Goal: Ask a question

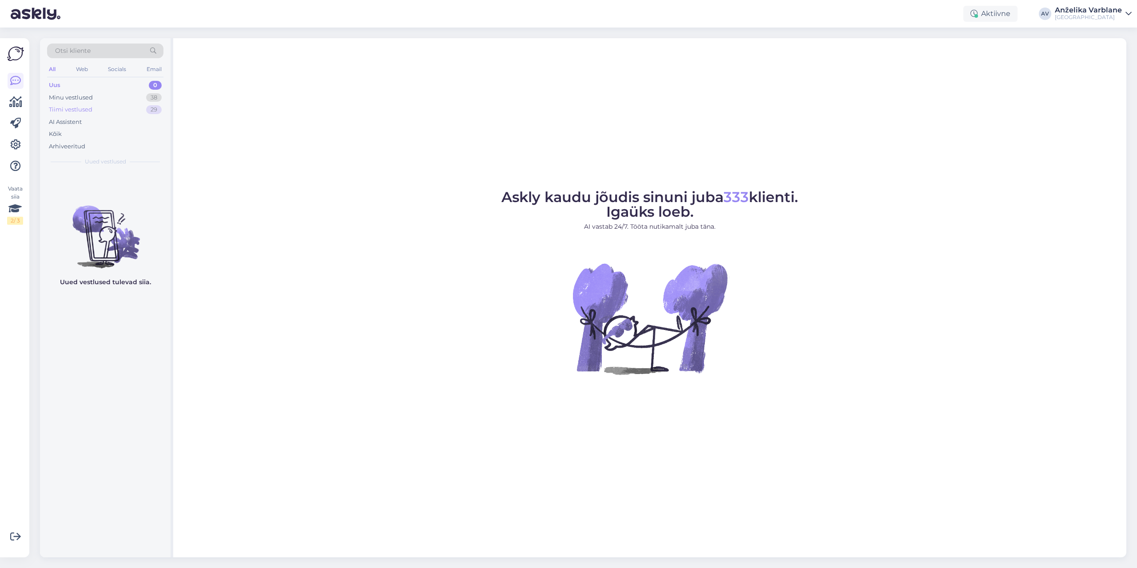
click at [109, 110] on div "Tiimi vestlused 29" at bounding box center [105, 109] width 116 height 12
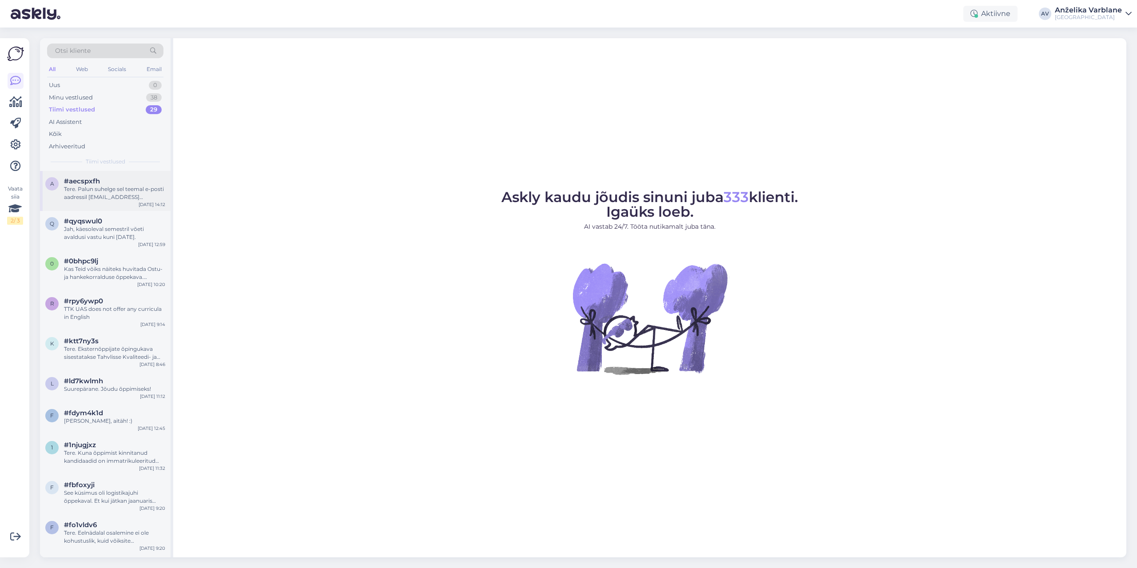
click at [120, 190] on div "Tere. Palun suhelge sel teemal e-posti aadressil [EMAIL_ADDRESS][DOMAIN_NAME]" at bounding box center [114, 193] width 101 height 16
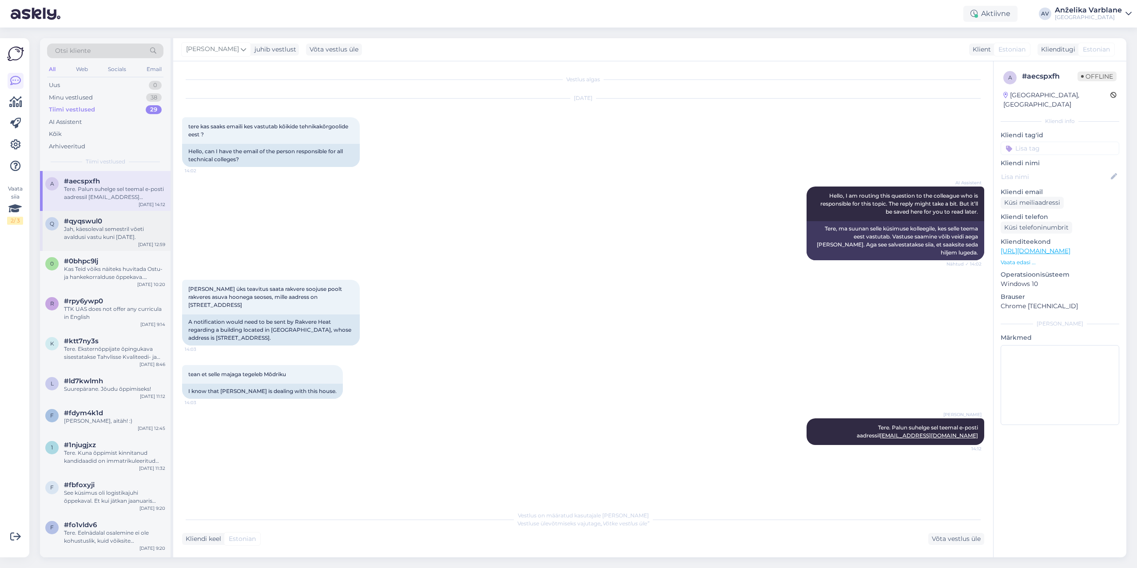
click at [115, 228] on div "Jah, käesoleval semestril võeti avaldusi vastu kuni [DATE]." at bounding box center [114, 233] width 101 height 16
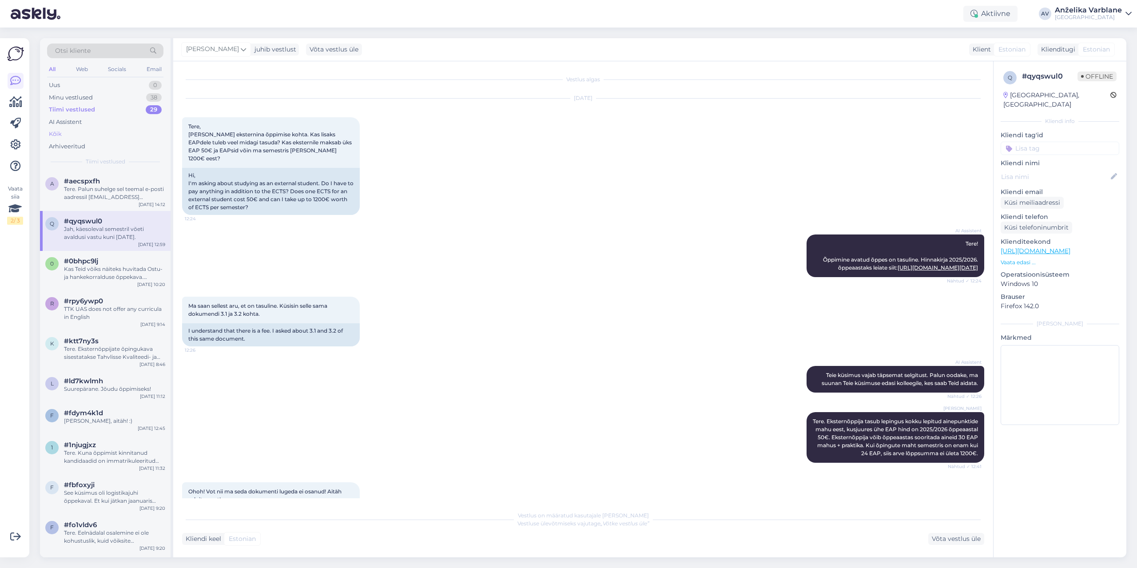
click at [62, 135] on div "Kõik" at bounding box center [105, 134] width 116 height 12
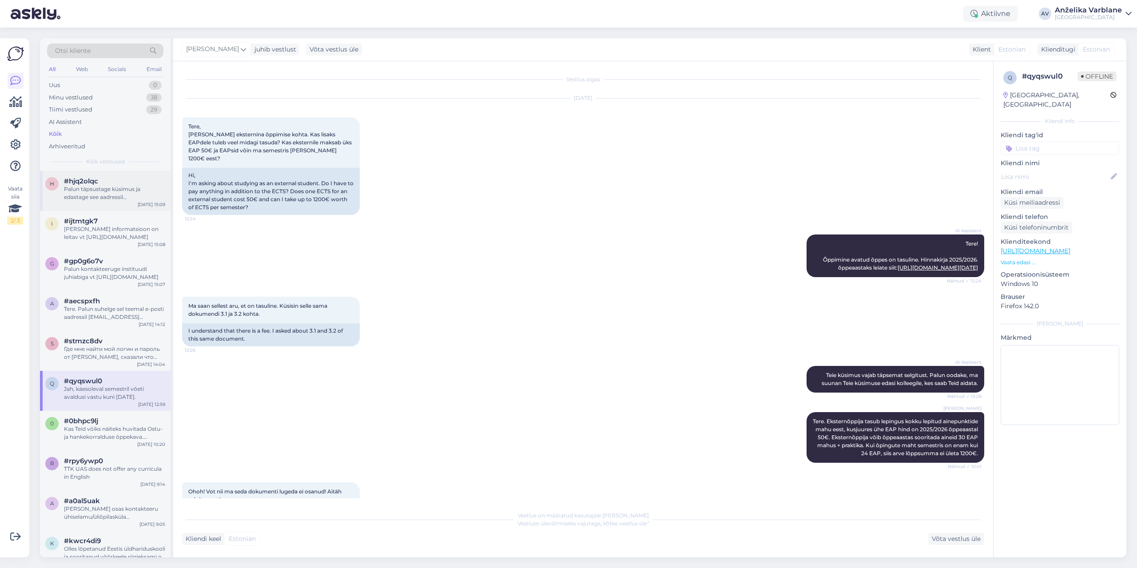
click at [90, 195] on div "Palun täpsustage küsimus ja edastage see aadressil [EMAIL_ADDRESS][DOMAIN_NAME]" at bounding box center [114, 193] width 101 height 16
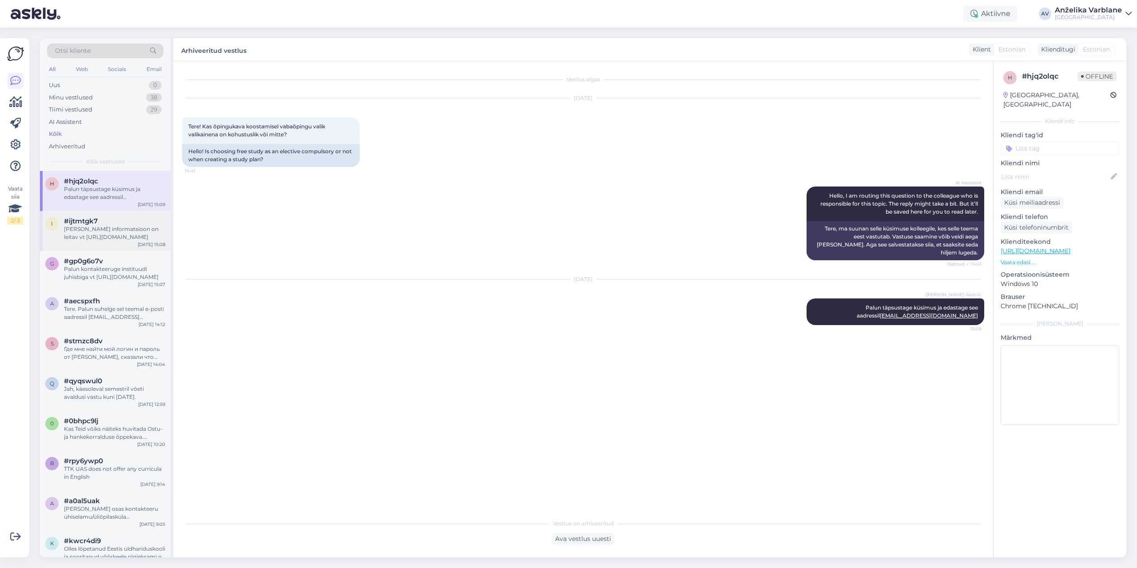
click at [99, 222] on div "#ijtmtgk7" at bounding box center [114, 221] width 101 height 8
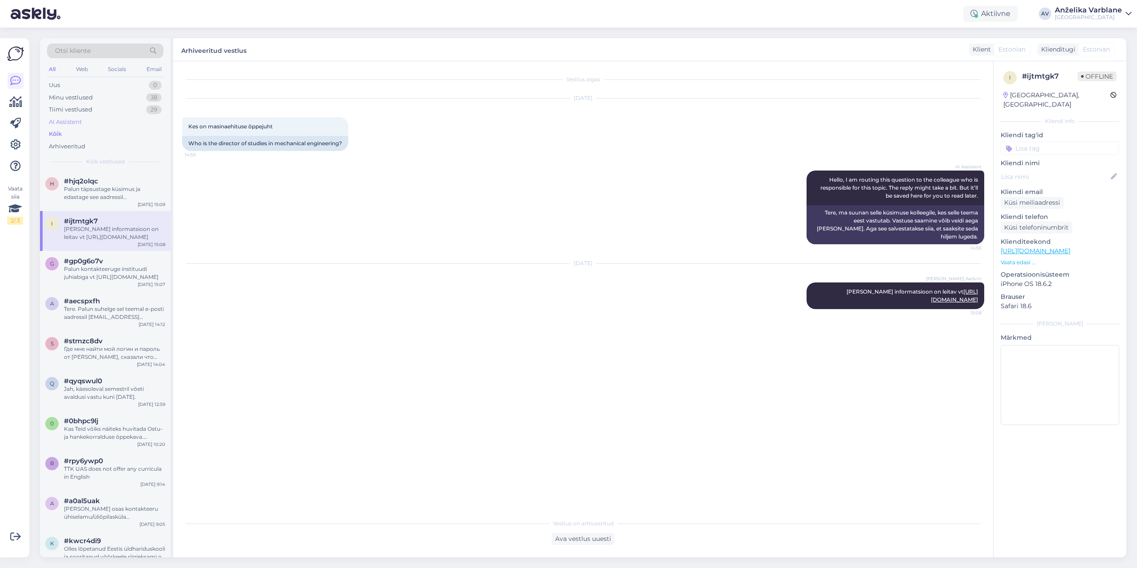
click at [93, 117] on div "AI Assistent" at bounding box center [105, 122] width 116 height 12
click at [108, 189] on div "Palun! Kui teil on veel küsimusi meie teenuste kohta, andke julgelt teada." at bounding box center [114, 193] width 101 height 16
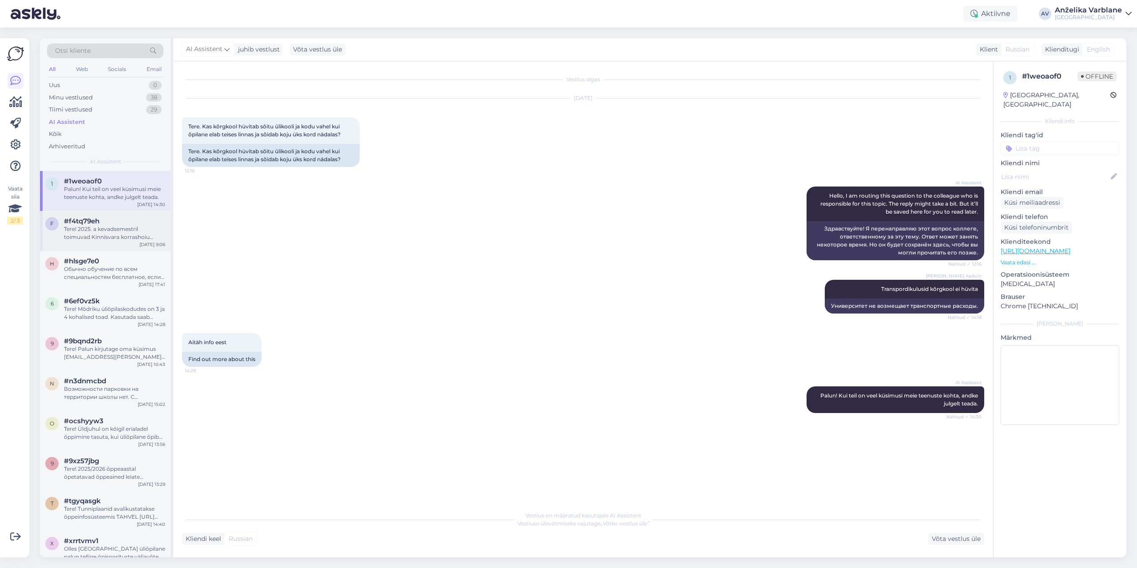
click at [102, 236] on div "Tere! 2025. a kevadsemestril toimuvad Kinnisvara korrashoiu koolitused, millele…" at bounding box center [114, 233] width 101 height 16
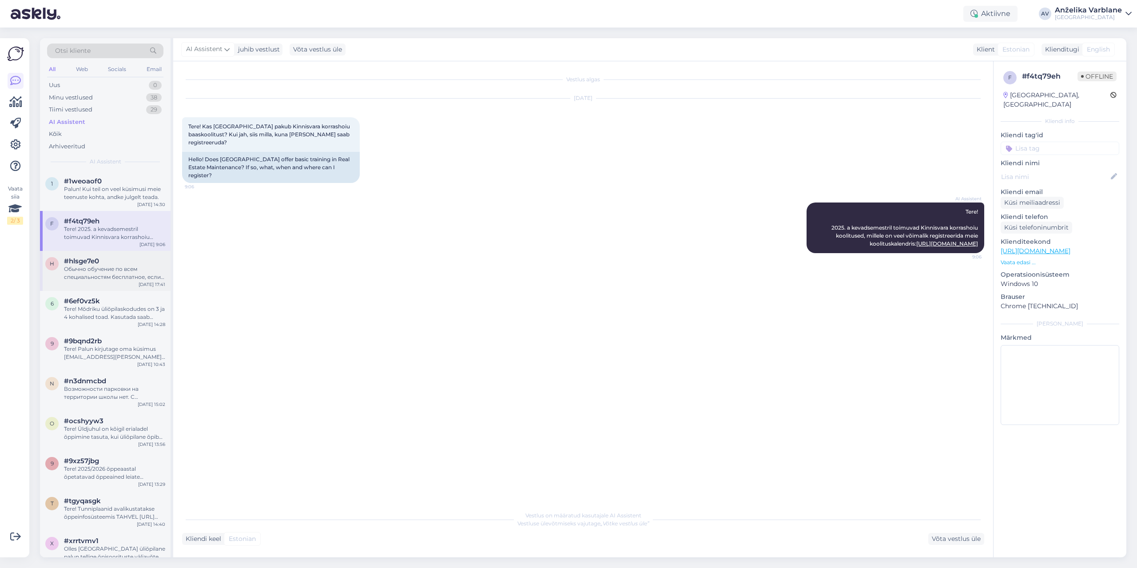
click at [111, 262] on div "#hlsge7e0" at bounding box center [114, 261] width 101 height 8
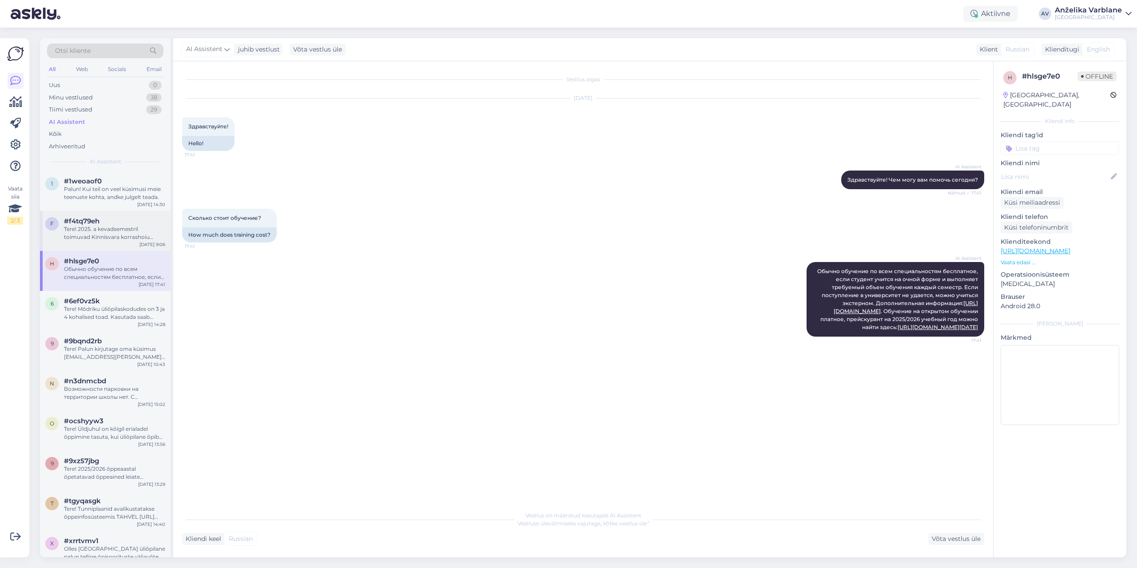
click at [138, 223] on div "#f4tq79eh" at bounding box center [114, 221] width 101 height 8
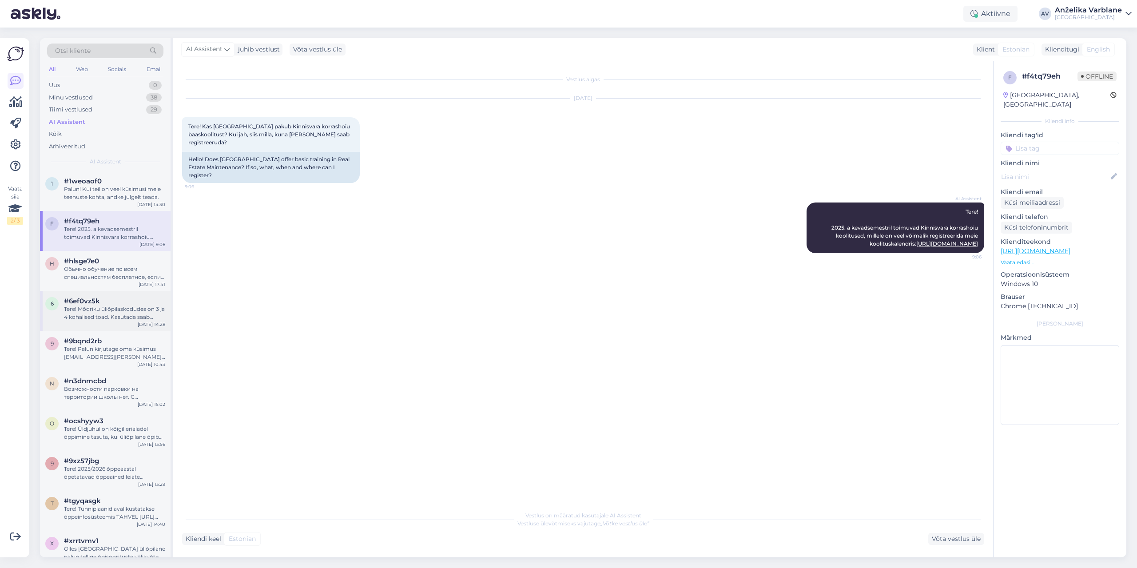
click at [122, 305] on div "Tere! Mõdriku üliõpilaskodudes on 3 ja 4 kohalised toad. Kasutada saab pesumasi…" at bounding box center [114, 313] width 101 height 16
